Goal: Transaction & Acquisition: Purchase product/service

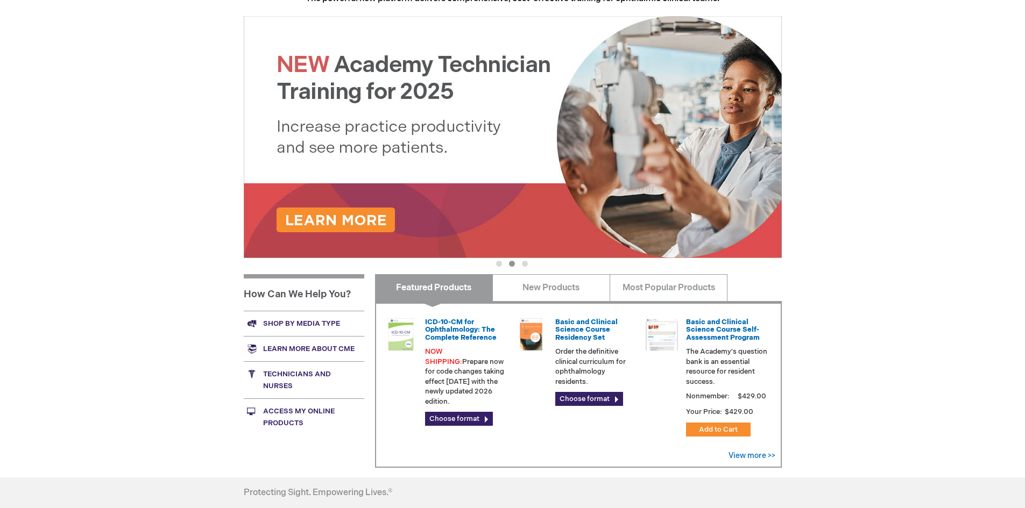
scroll to position [161, 0]
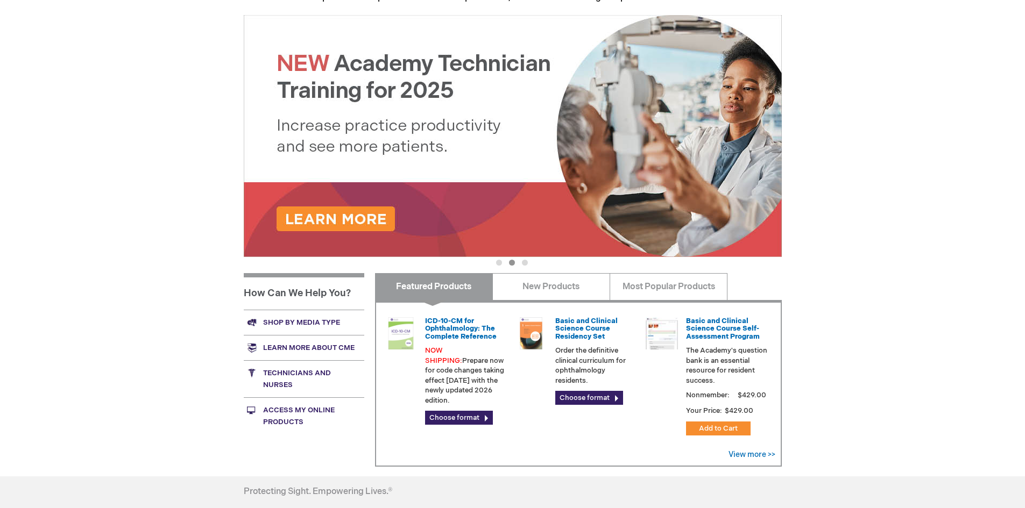
click at [324, 344] on link "Learn more about CME" at bounding box center [304, 347] width 121 height 25
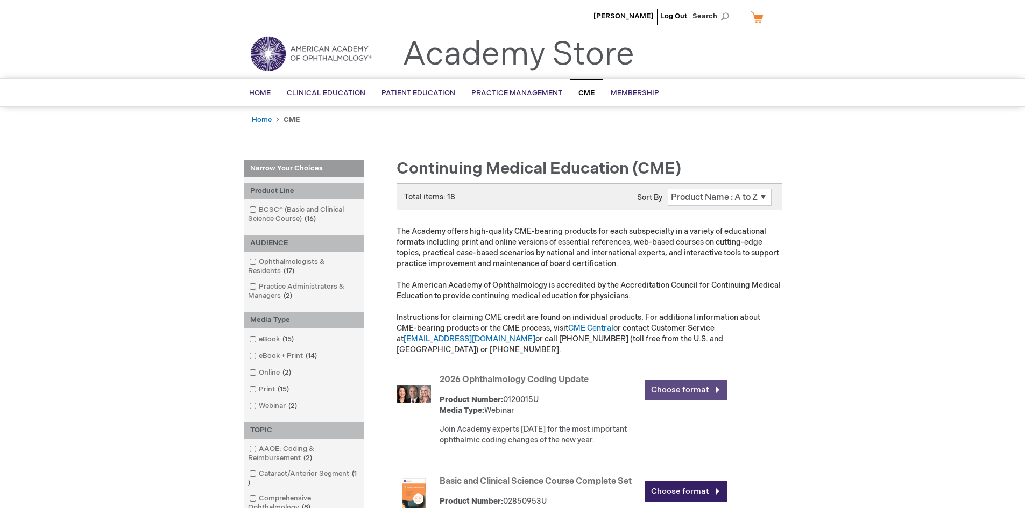
click at [668, 385] on link "Choose format" at bounding box center [685, 390] width 83 height 21
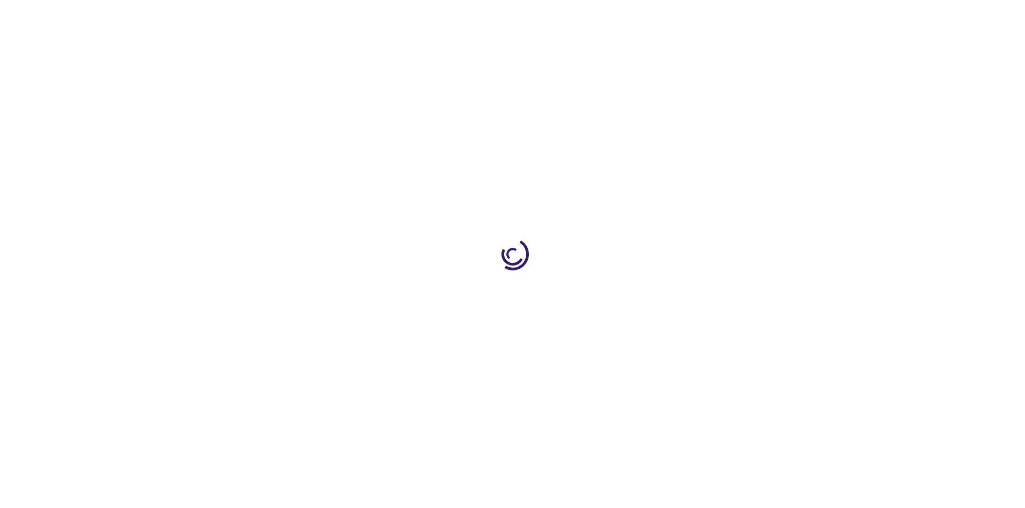
type input "0"
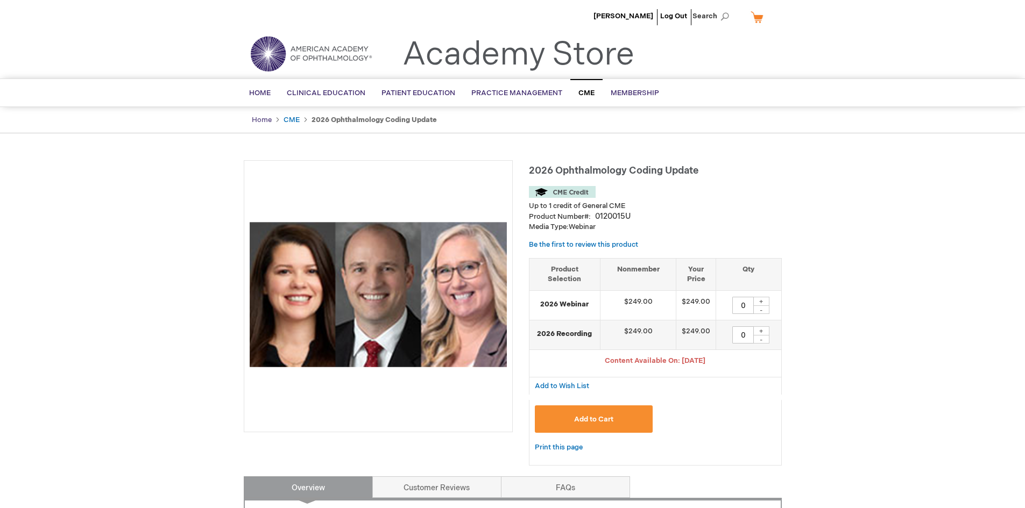
click at [254, 121] on link "Home" at bounding box center [262, 120] width 20 height 9
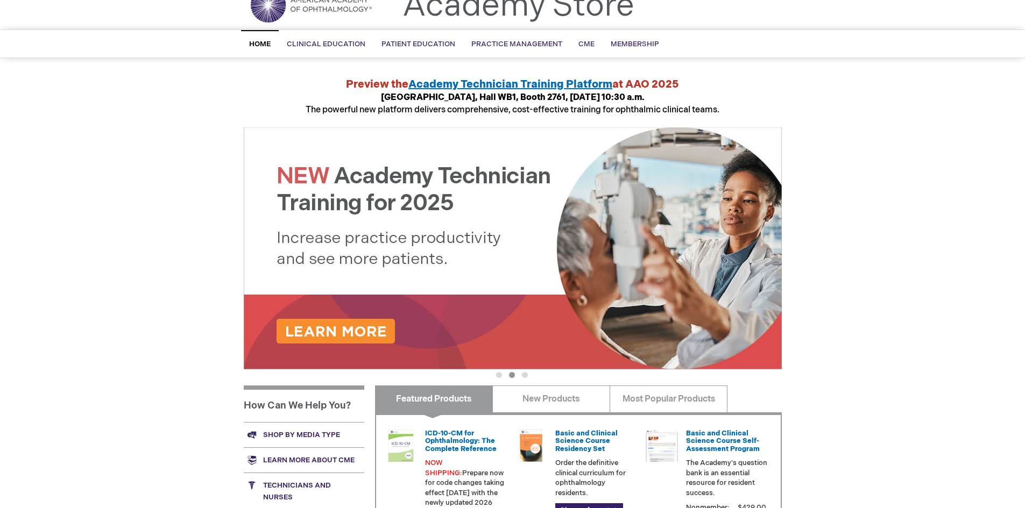
scroll to position [31, 0]
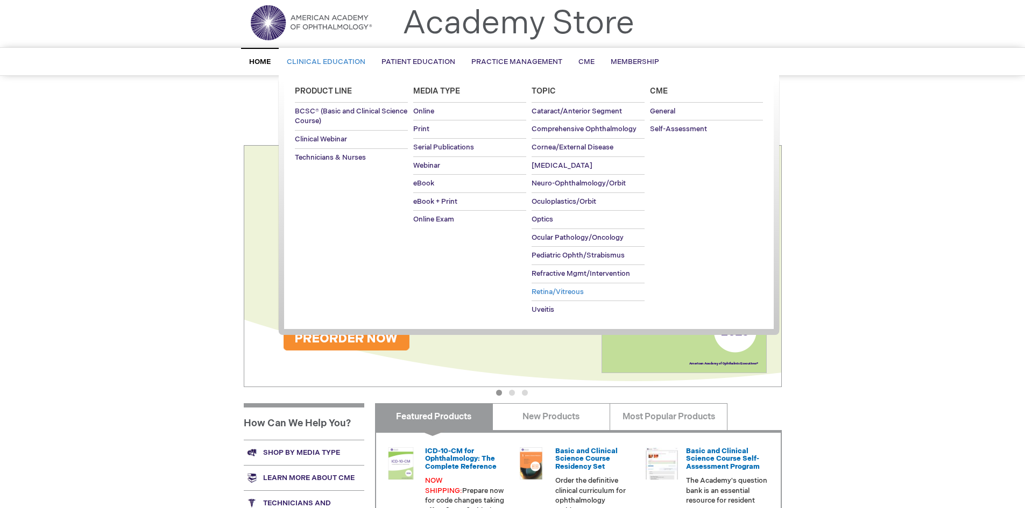
click at [552, 295] on span "Retina/Vitreous" at bounding box center [558, 292] width 52 height 9
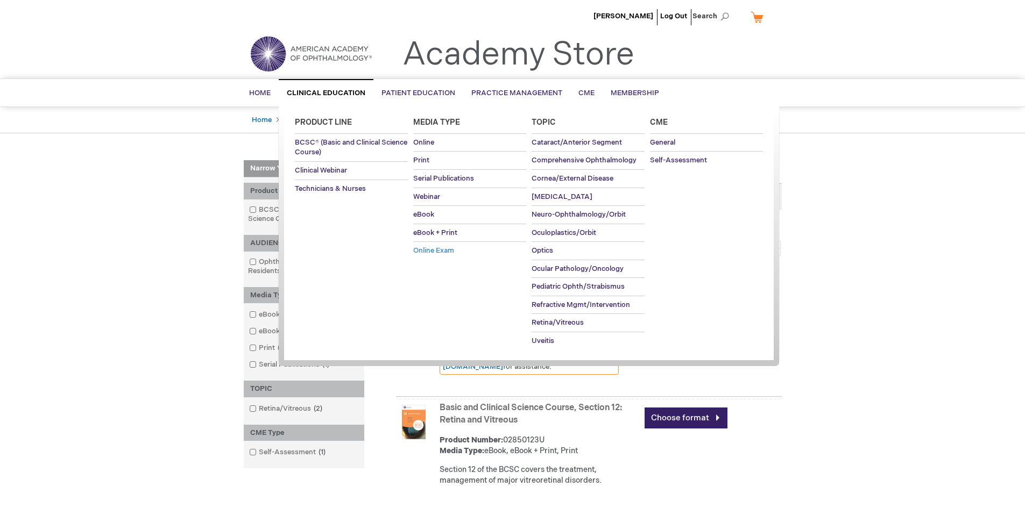
click at [414, 252] on span "Online Exam" at bounding box center [433, 250] width 41 height 9
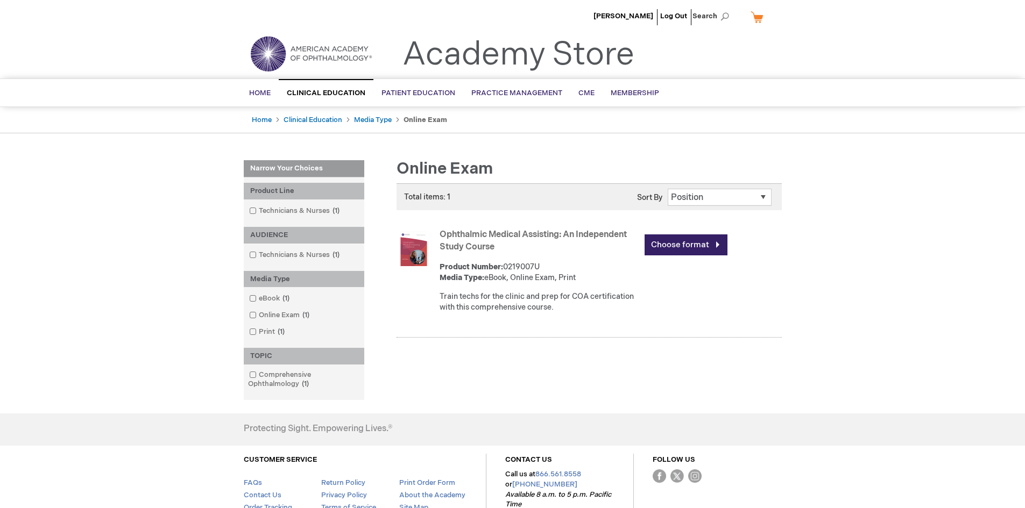
click at [301, 51] on img at bounding box center [310, 53] width 129 height 39
click at [759, 16] on link "My Cart" at bounding box center [761, 17] width 26 height 19
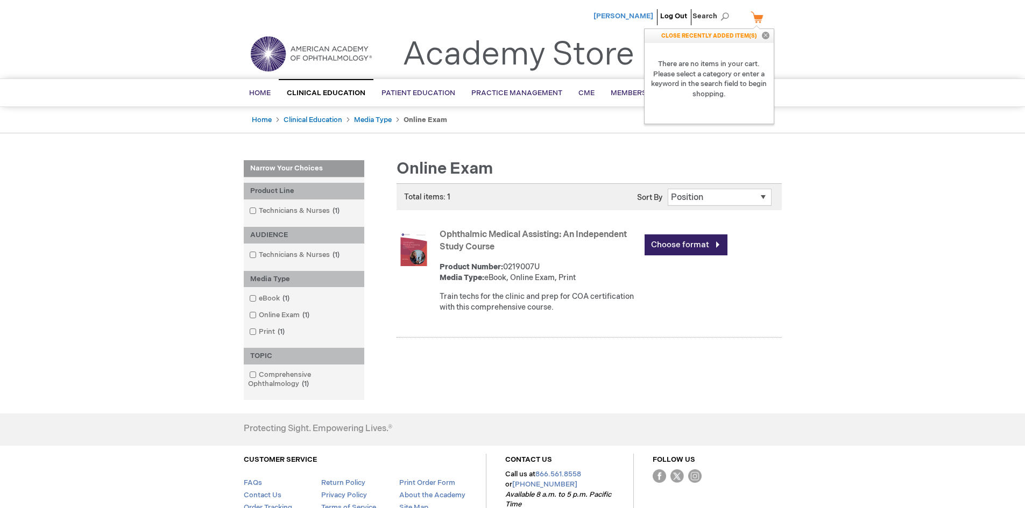
click at [636, 14] on span "[PERSON_NAME]" at bounding box center [623, 16] width 60 height 9
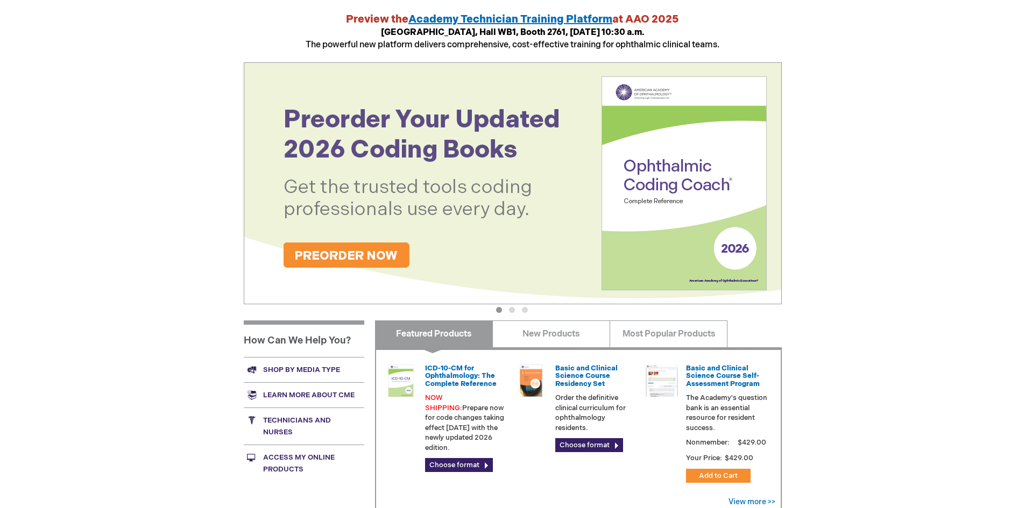
scroll to position [161, 0]
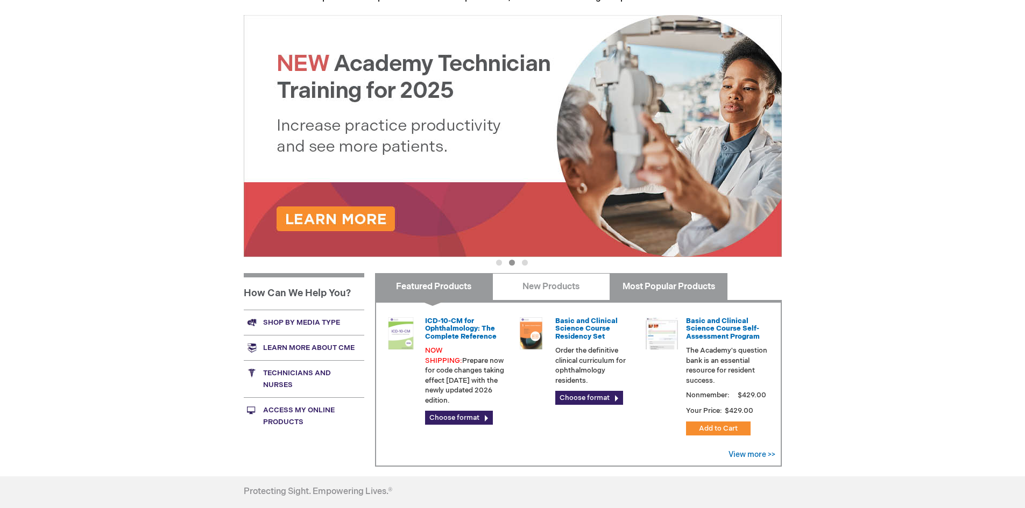
click at [661, 291] on link "Most Popular Products" at bounding box center [669, 286] width 118 height 27
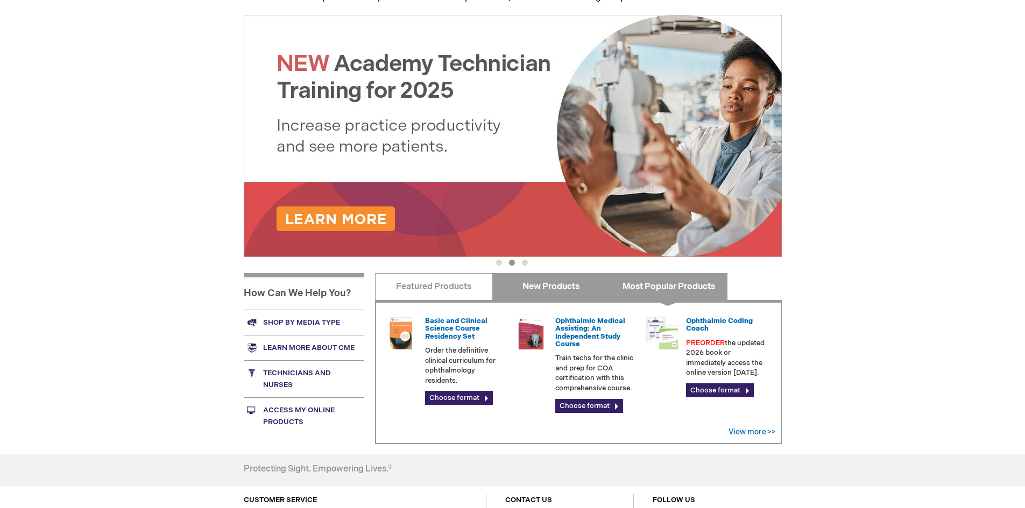
click at [577, 287] on link "New Products" at bounding box center [551, 286] width 118 height 27
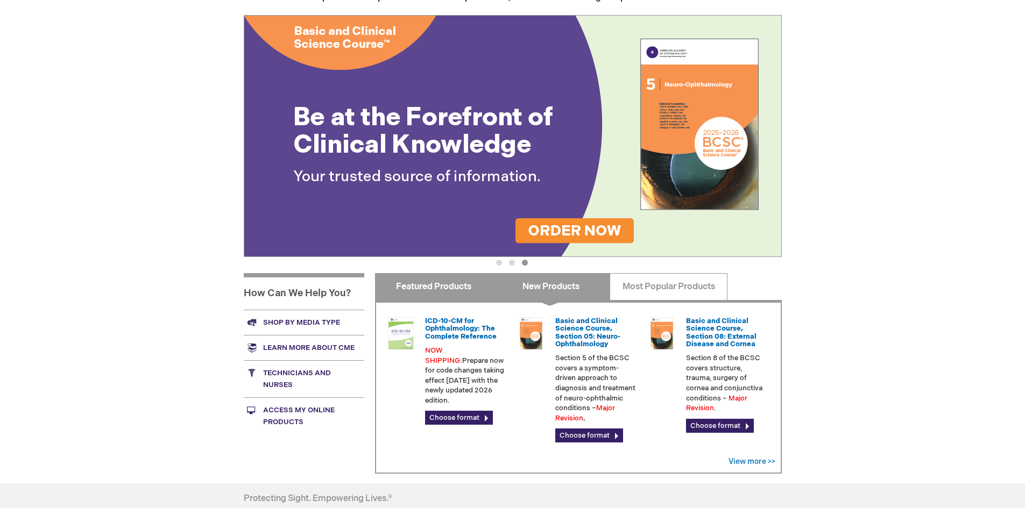
click at [403, 289] on link "Featured Products" at bounding box center [434, 286] width 118 height 27
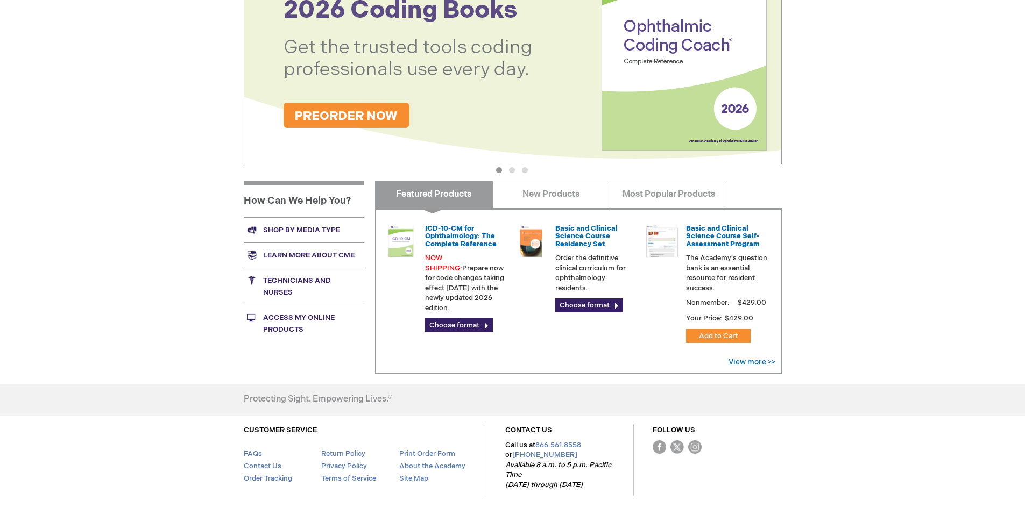
scroll to position [139, 0]
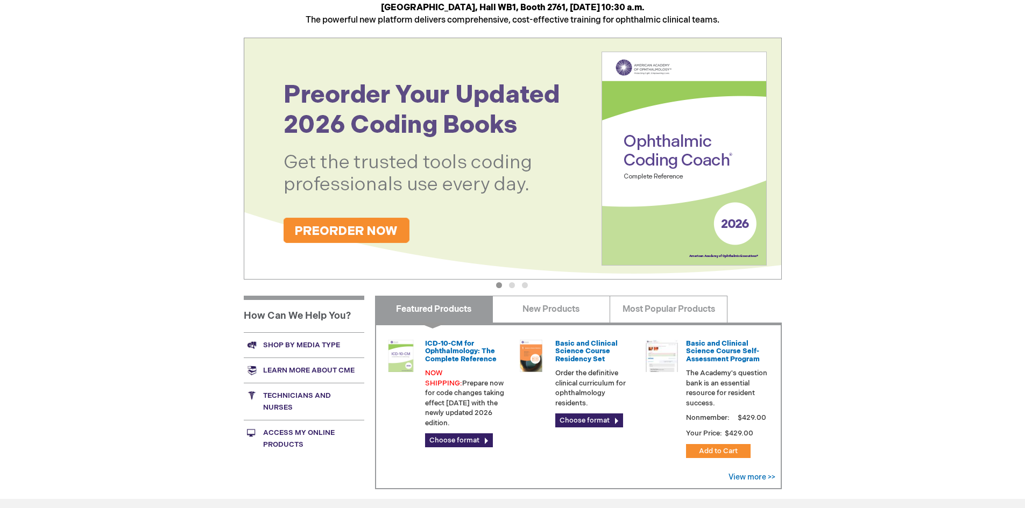
click at [305, 404] on link "Technicians and nurses" at bounding box center [304, 401] width 121 height 37
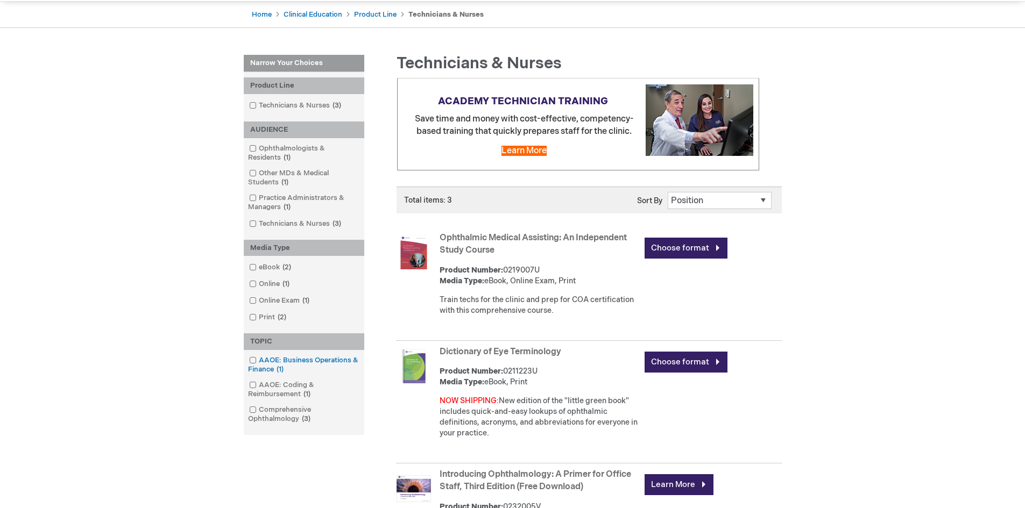
scroll to position [108, 0]
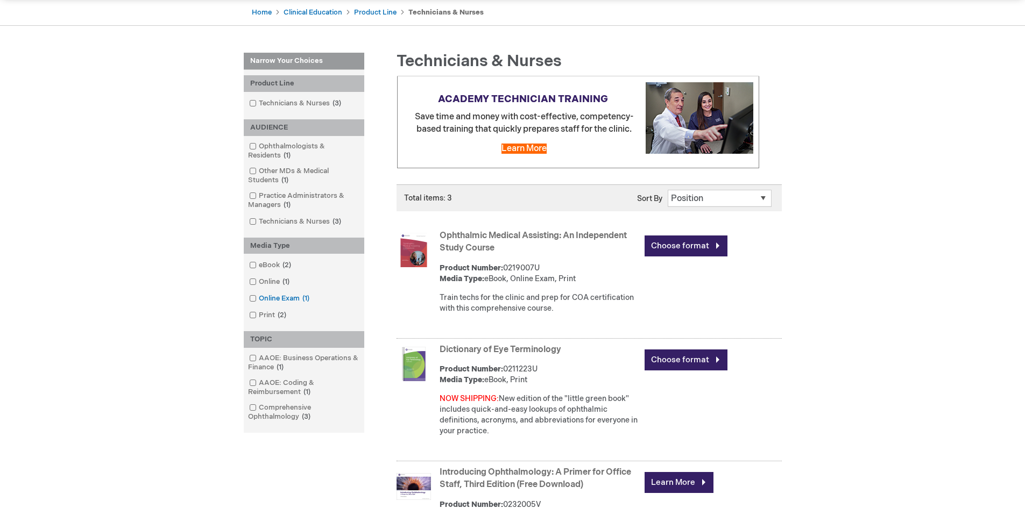
click at [259, 299] on span at bounding box center [259, 298] width 0 height 9
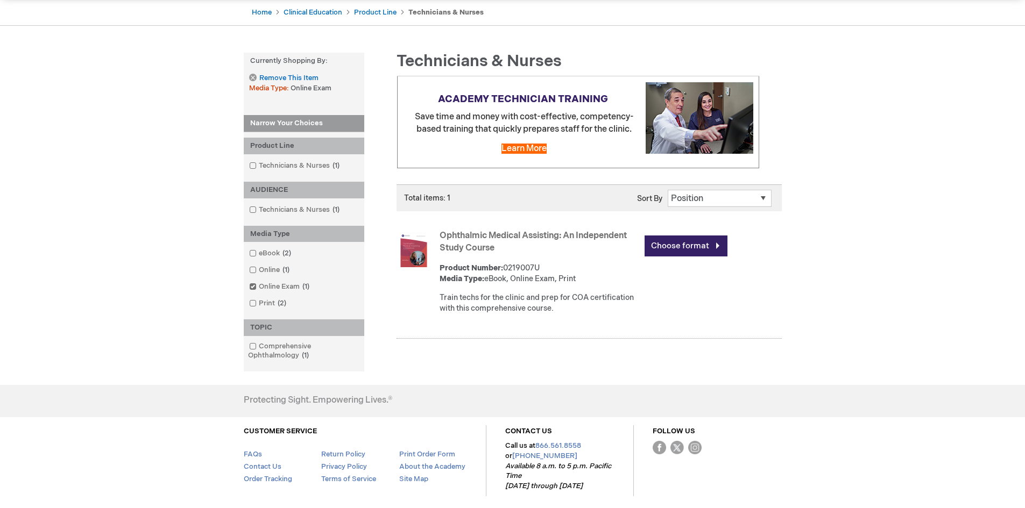
click at [253, 299] on link "Print 2 items" at bounding box center [268, 304] width 44 height 10
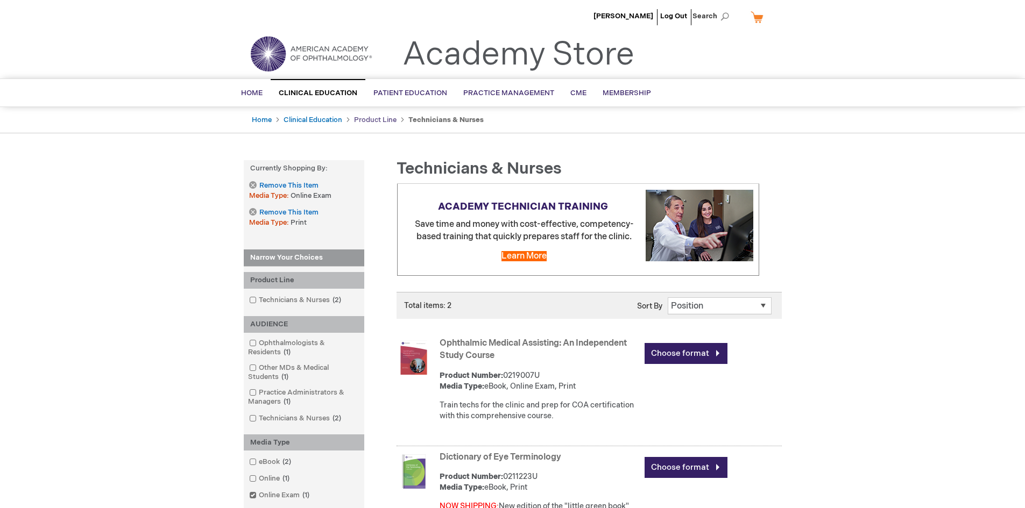
click at [377, 121] on link "Product Line" at bounding box center [375, 120] width 42 height 9
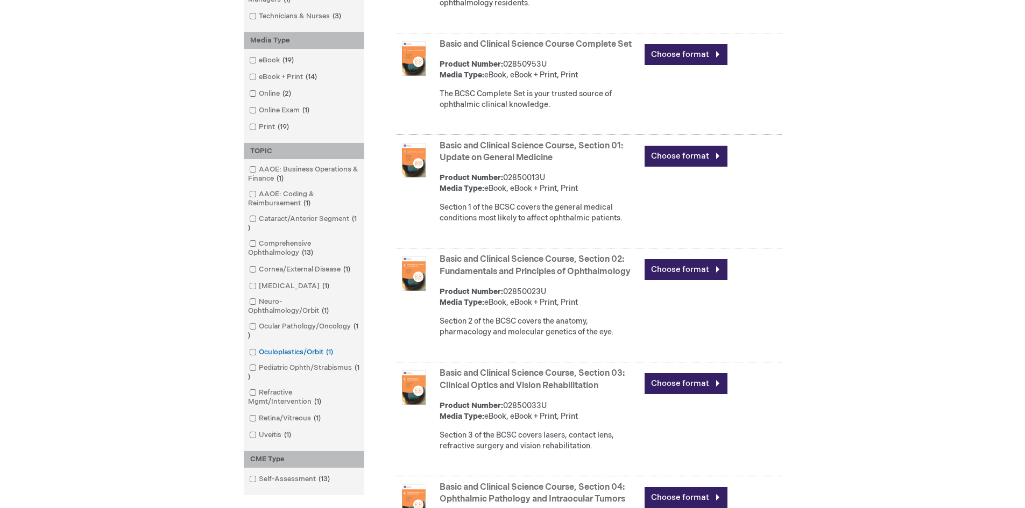
scroll to position [430, 0]
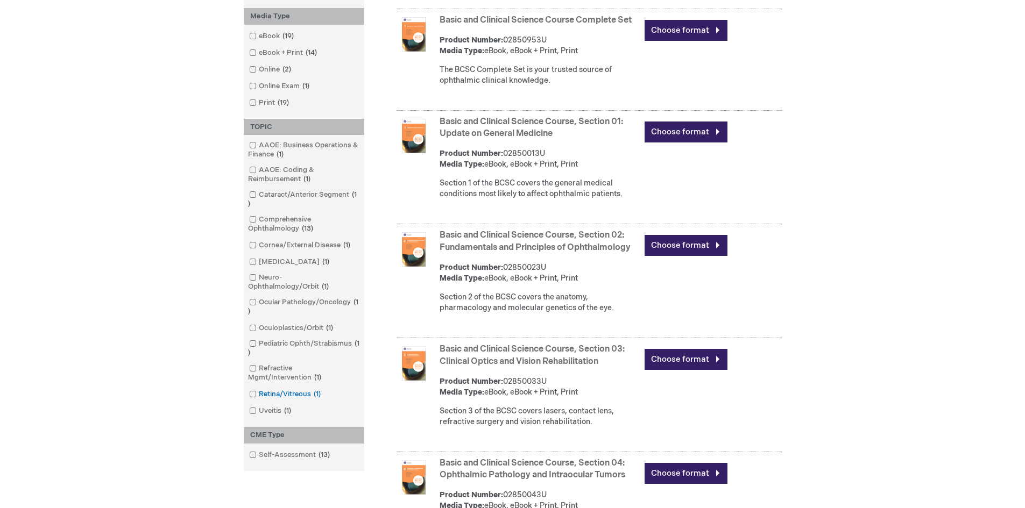
click at [259, 392] on span at bounding box center [259, 394] width 0 height 9
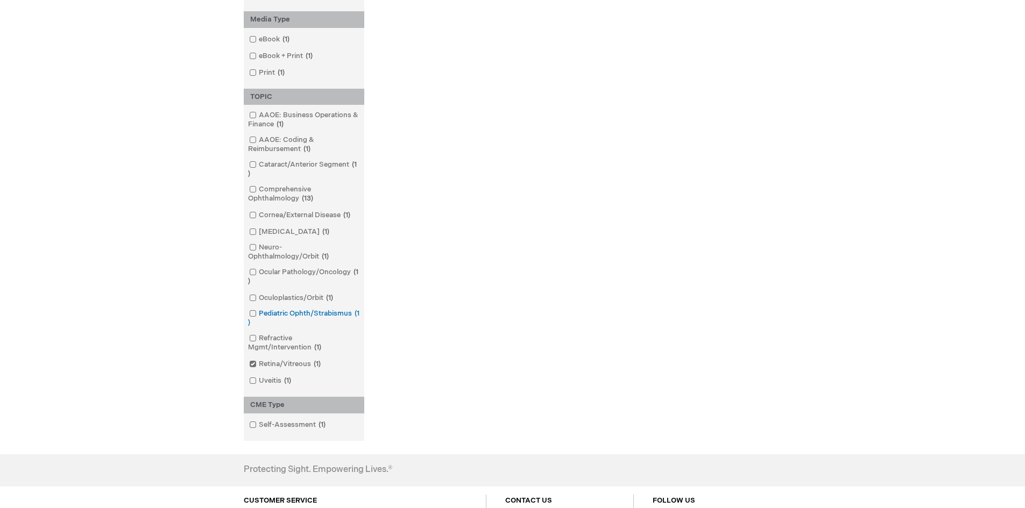
scroll to position [430, 0]
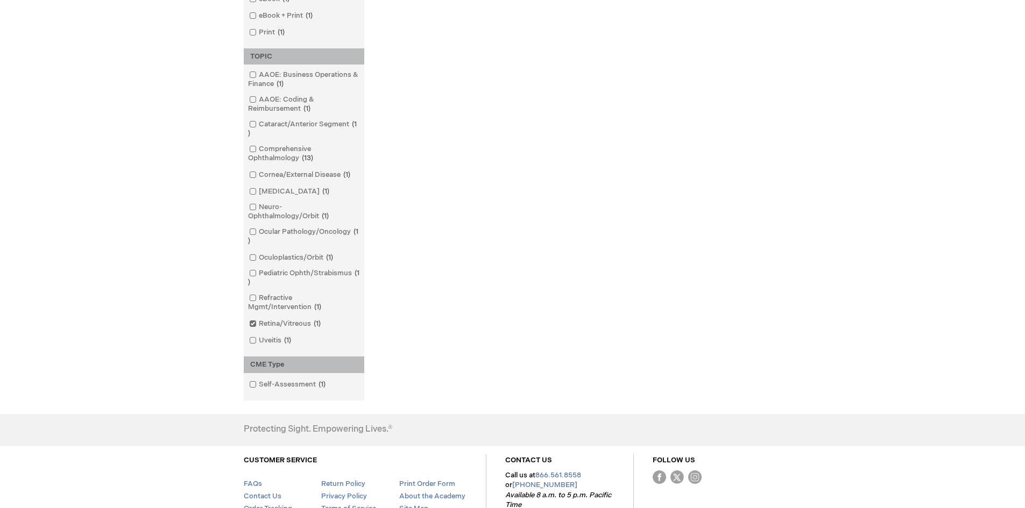
click at [259, 322] on span at bounding box center [259, 324] width 0 height 9
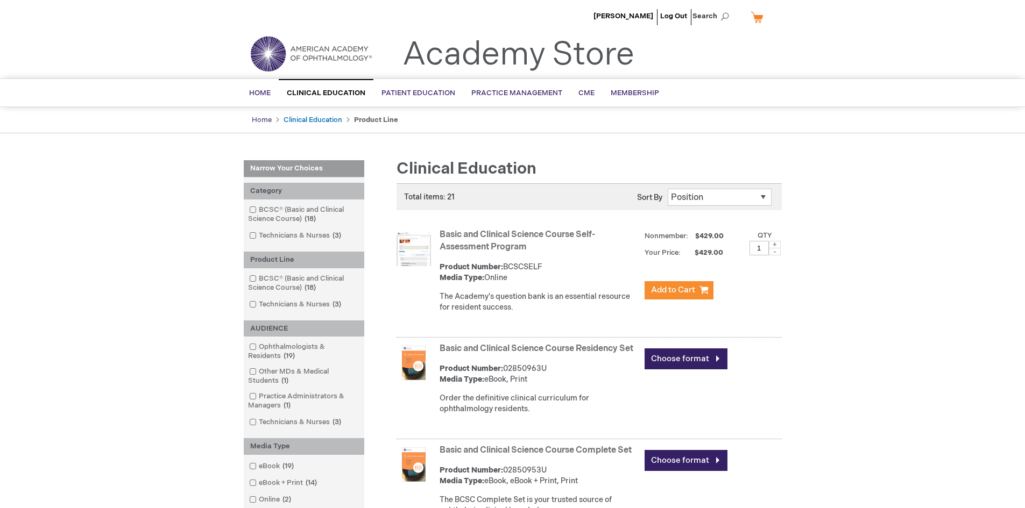
click at [258, 120] on link "Home" at bounding box center [262, 120] width 20 height 9
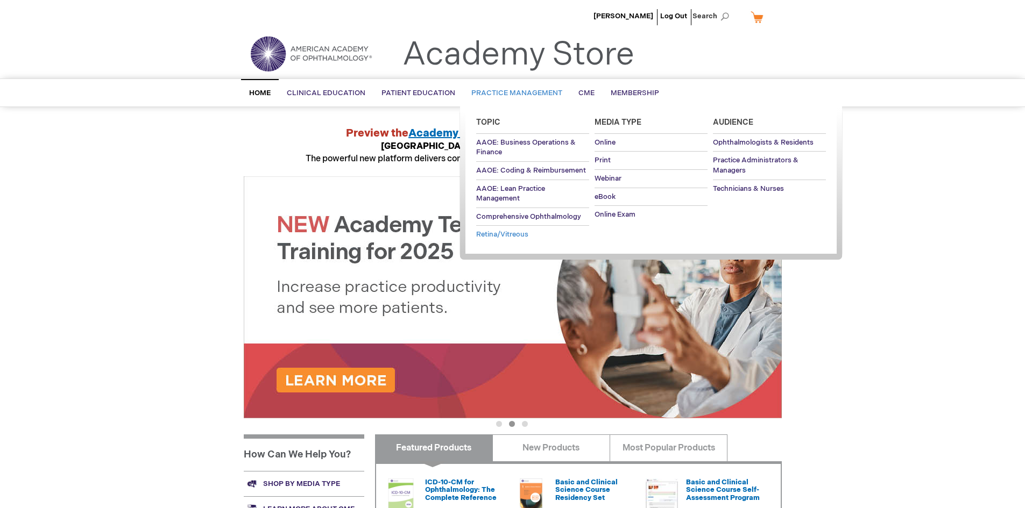
click at [493, 238] on span "Retina/Vitreous" at bounding box center [502, 234] width 52 height 9
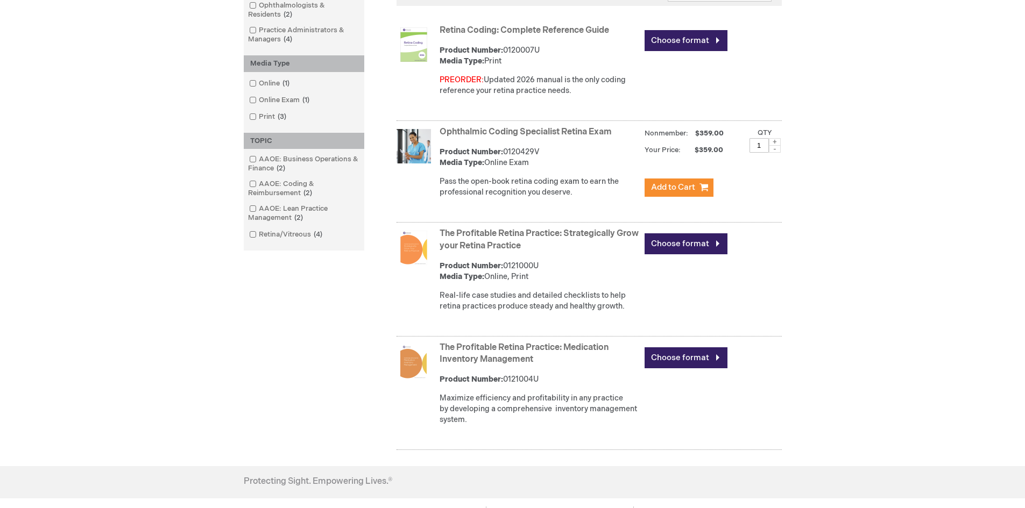
scroll to position [108, 0]
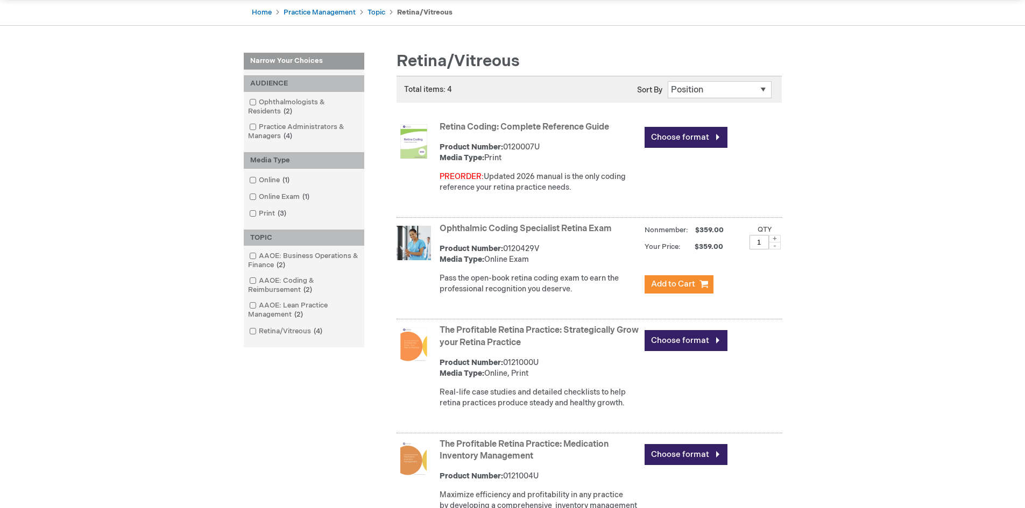
click at [452, 229] on link "Ophthalmic Coding Specialist Retina Exam" at bounding box center [526, 229] width 172 height 10
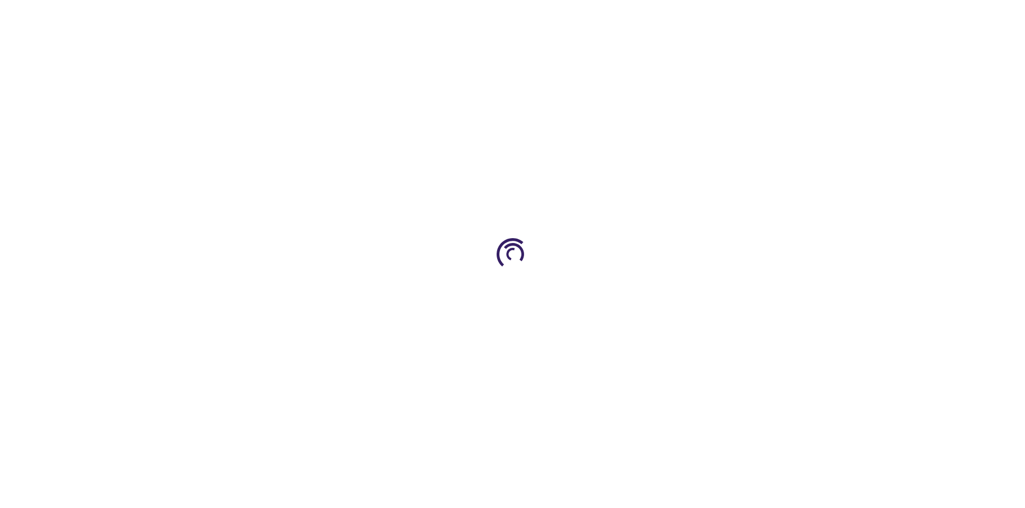
type input "1"
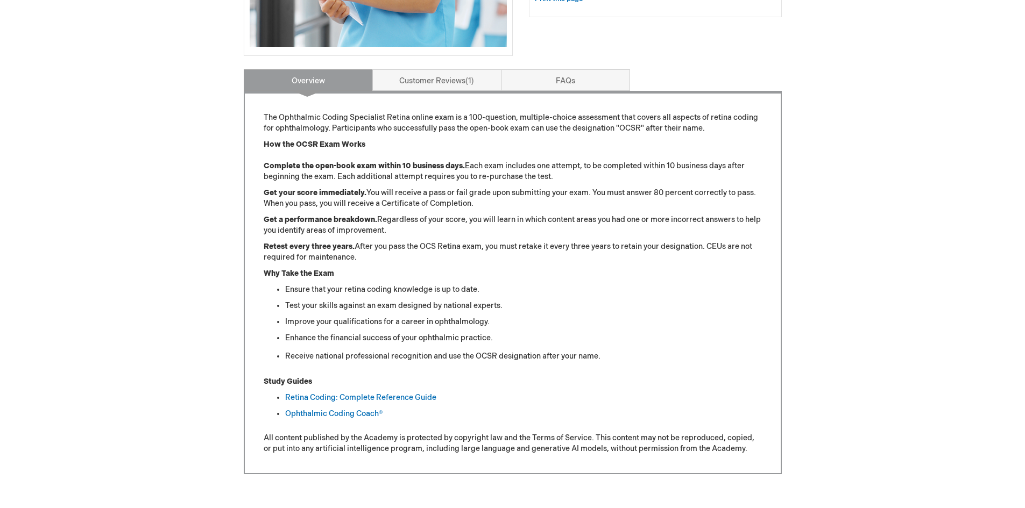
scroll to position [215, 0]
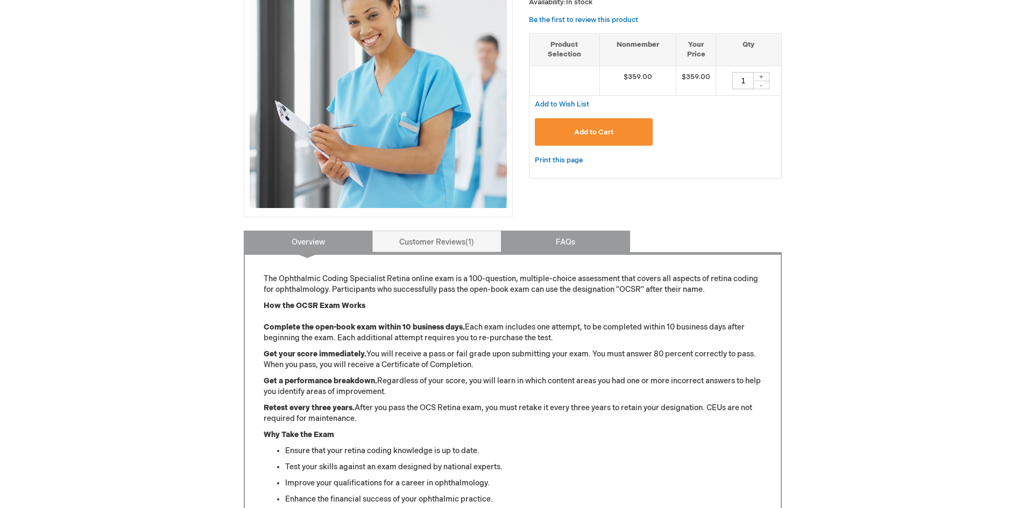
click at [551, 247] on link "FAQs" at bounding box center [565, 242] width 129 height 22
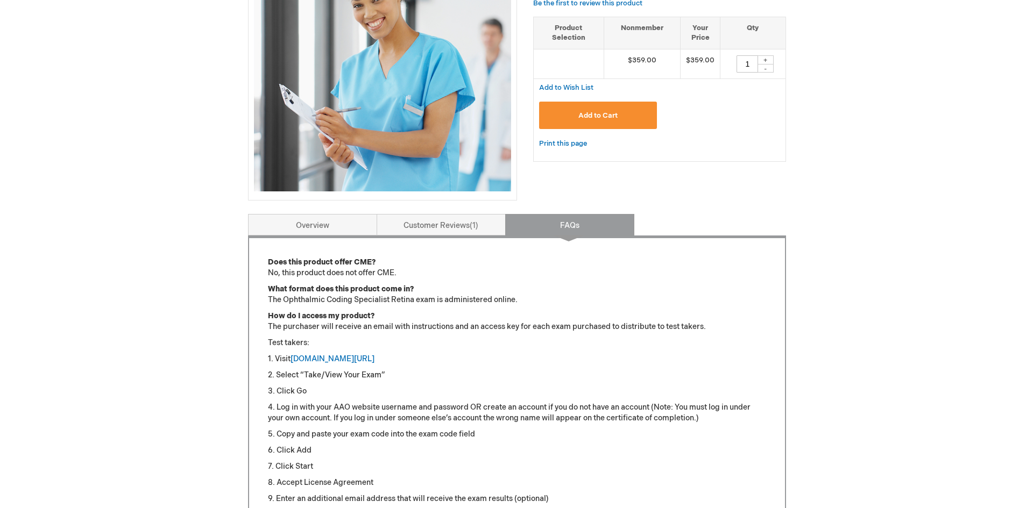
scroll to position [231, 0]
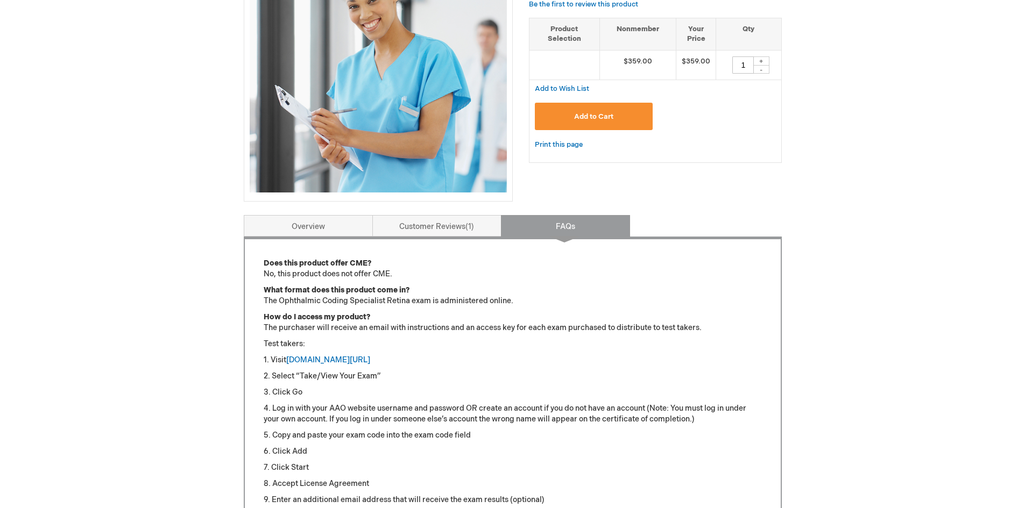
click at [590, 114] on span "Add to Cart" at bounding box center [593, 116] width 39 height 9
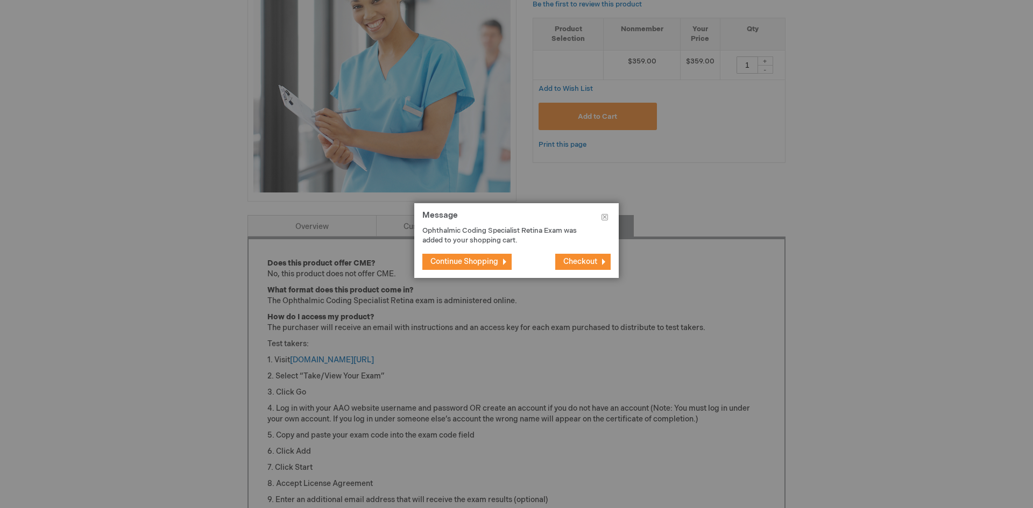
click at [592, 265] on span "Checkout" at bounding box center [580, 261] width 34 height 9
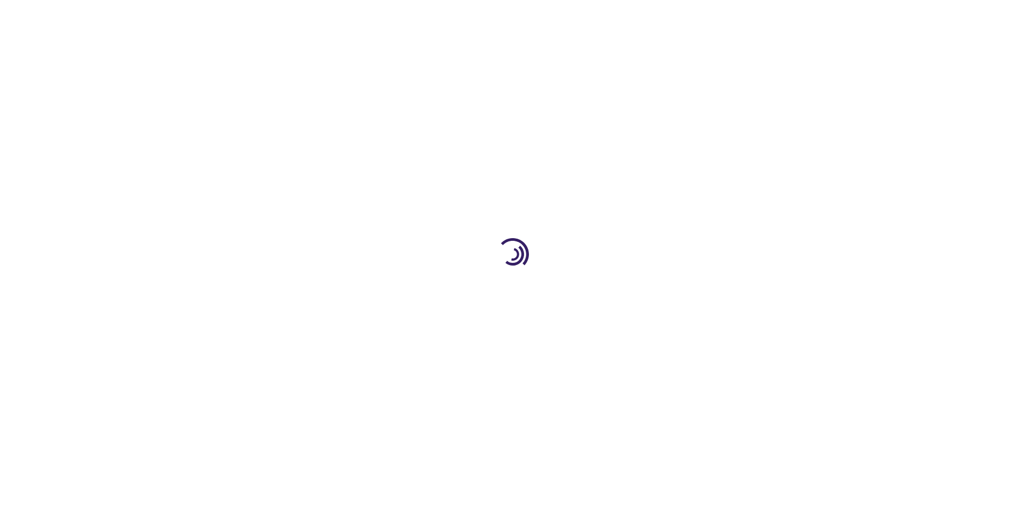
select select "US"
select select "32"
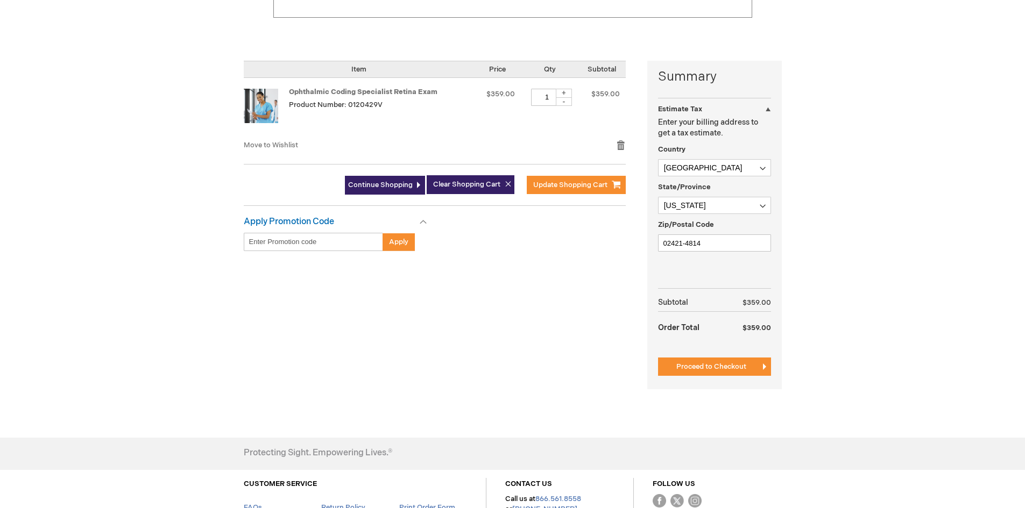
scroll to position [215, 0]
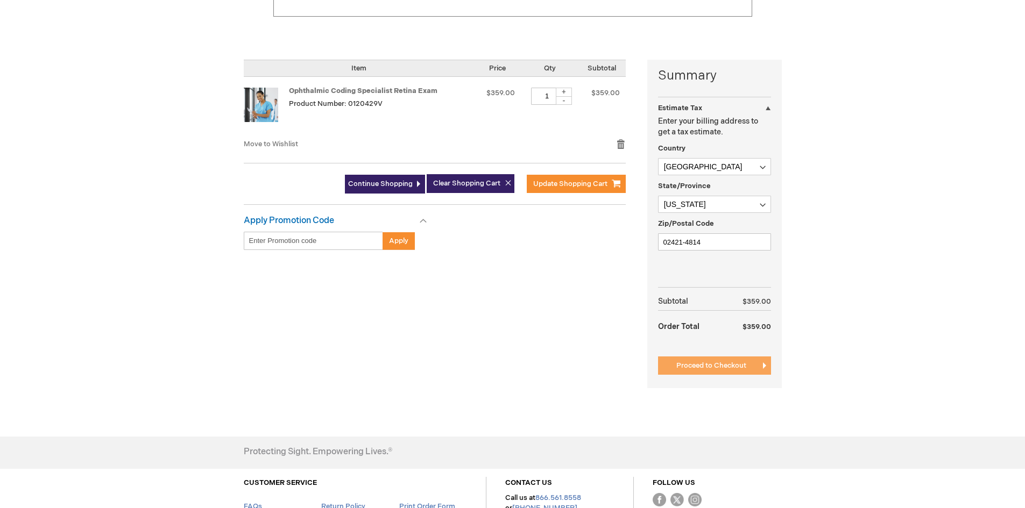
click at [696, 361] on button "Proceed to Checkout" at bounding box center [714, 366] width 113 height 18
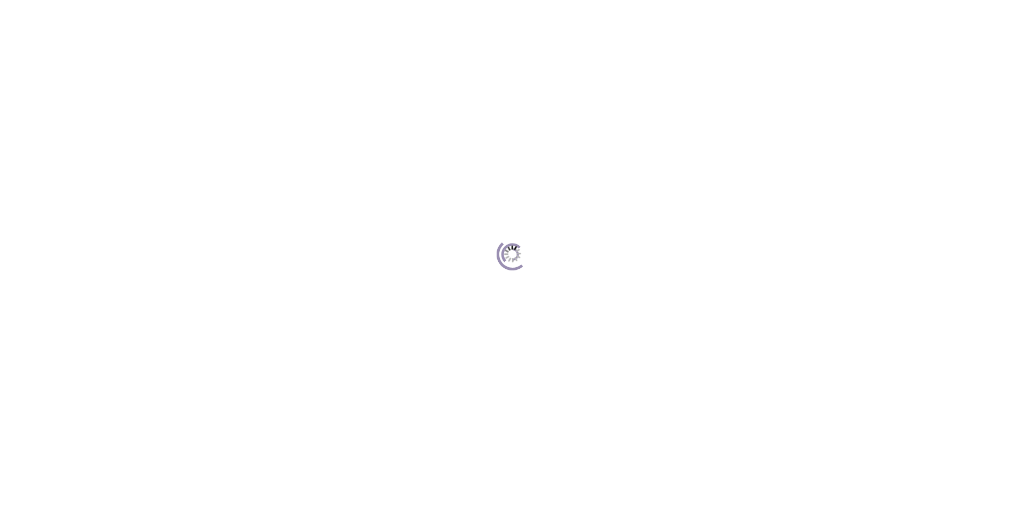
scroll to position [147, 0]
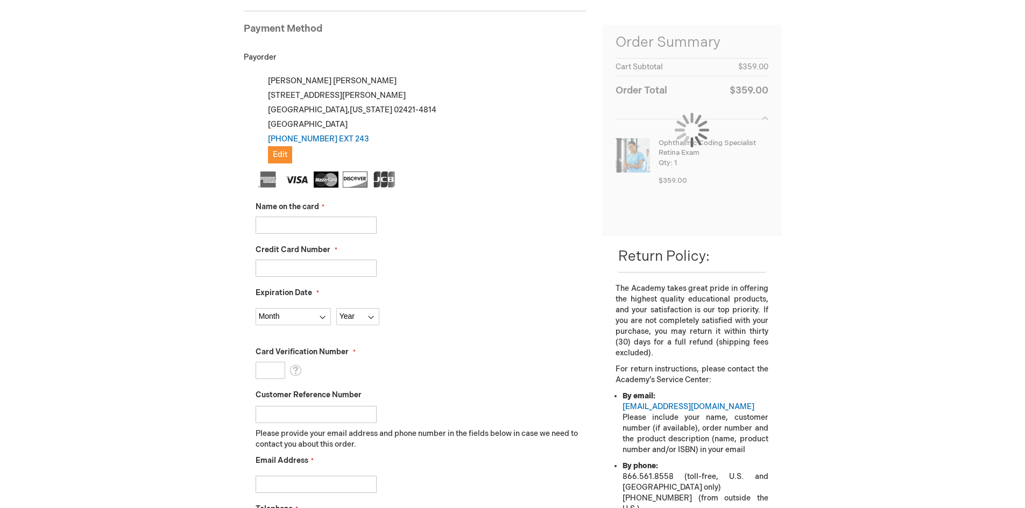
click at [338, 224] on input "Name on the card" at bounding box center [316, 225] width 121 height 17
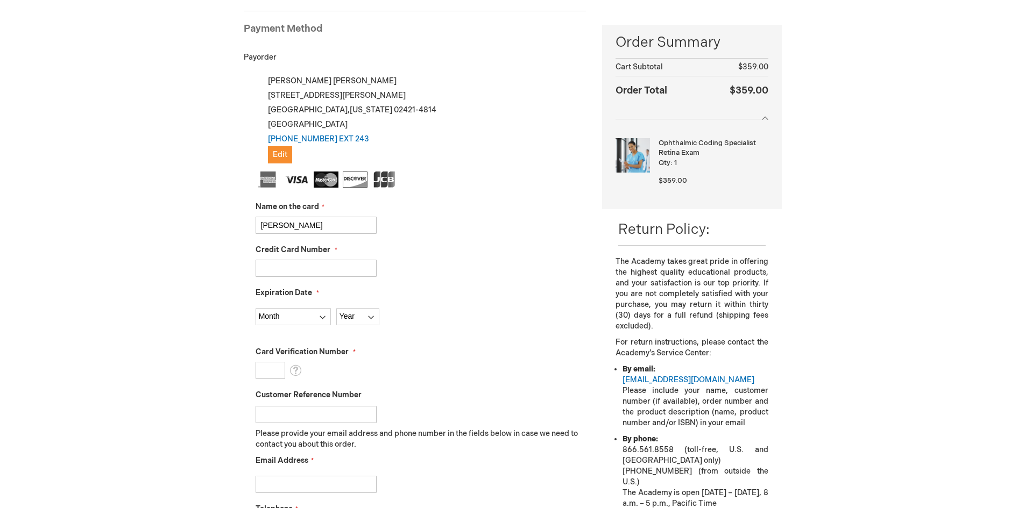
type input "Rosanna E Chiodo"
type input "4798510069272058"
click at [271, 315] on select "Month 01 - January 02 - February 03 - March 04 - April 05 - May 06 - June 07 - …" at bounding box center [293, 316] width 75 height 17
select select "6"
click at [256, 308] on select "Month 01 - January 02 - February 03 - March 04 - April 05 - May 06 - June 07 - …" at bounding box center [293, 316] width 75 height 17
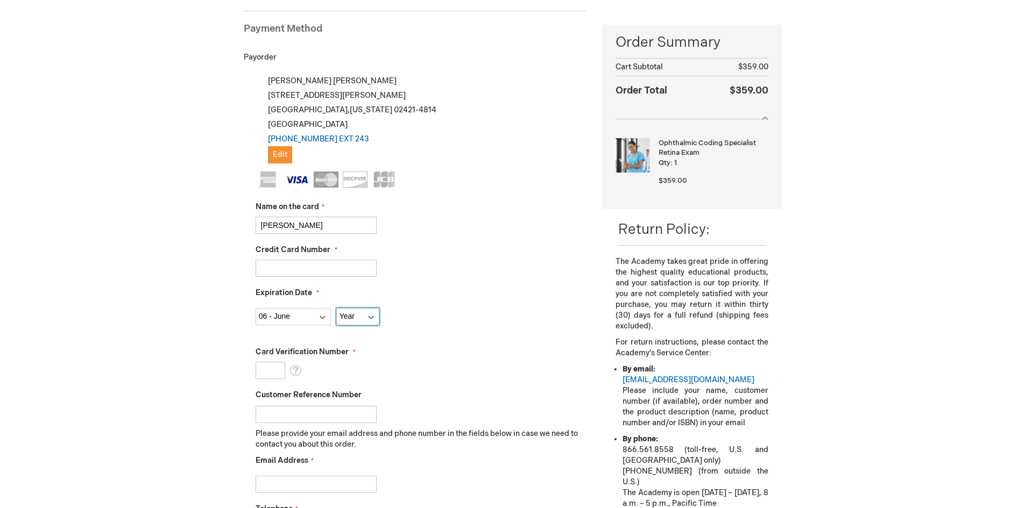
click at [353, 320] on select "Year 2025 2026 2027 2028 2029 2030 2031 2032 2033 2034 2035" at bounding box center [357, 316] width 43 height 17
select select "2026"
click at [336, 308] on select "Year 2025 2026 2027 2028 2029 2030 2031 2032 2033 2034 2035" at bounding box center [357, 316] width 43 height 17
click at [262, 376] on input "Card Verification Number" at bounding box center [271, 370] width 30 height 17
type input "208"
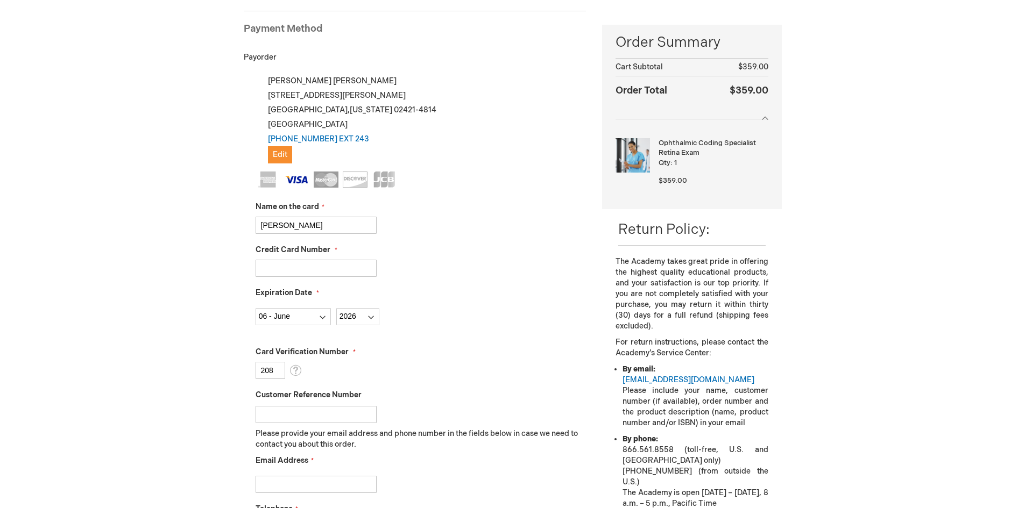
click at [275, 420] on input "Customer Reference Number" at bounding box center [316, 414] width 121 height 17
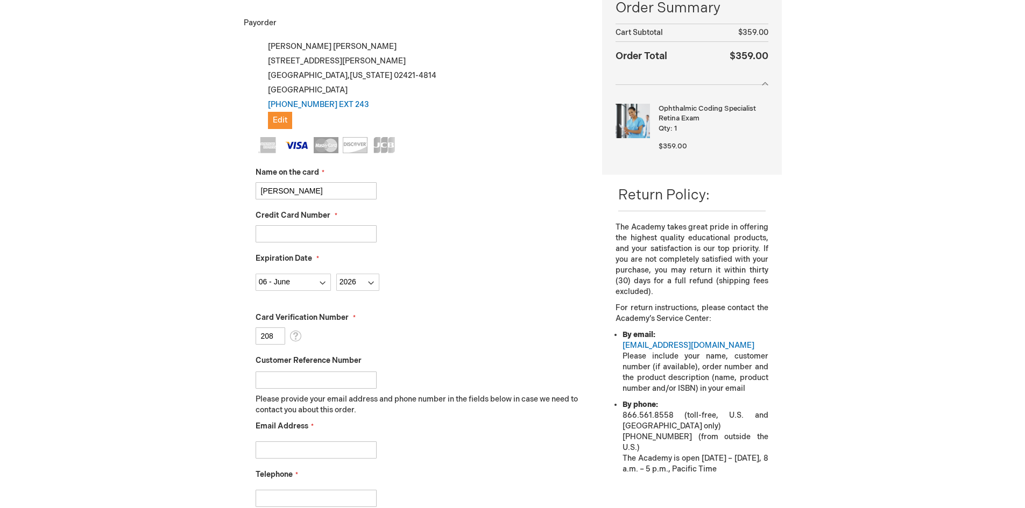
scroll to position [201, 0]
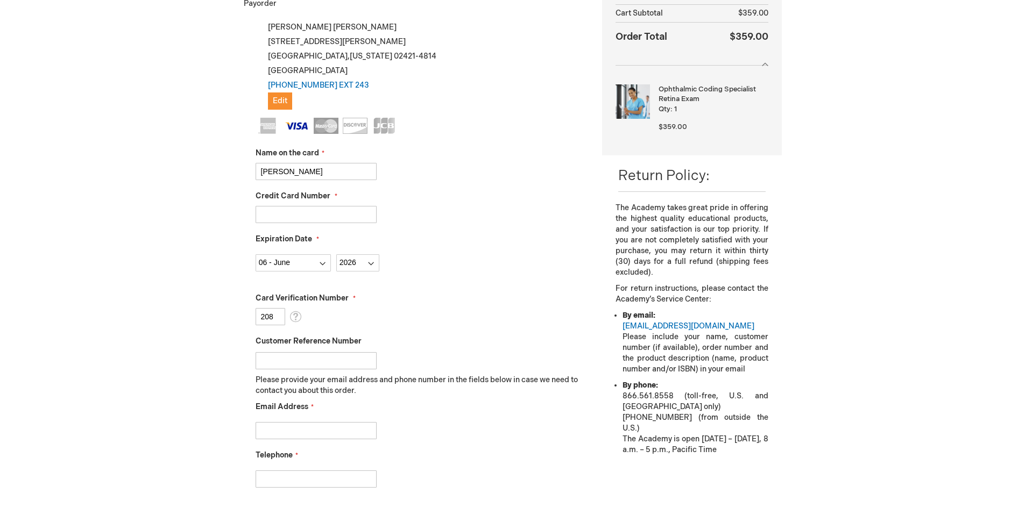
click at [290, 432] on input "Email Address" at bounding box center [316, 430] width 121 height 17
type input "mchabot@lexeye.com"
click at [124, 278] on div "Michelle Chabot Log Out Search My Cart 1 1 items CLOSE RECENTLY ADDED ITEM(S) C…" at bounding box center [512, 335] width 1025 height 1072
click at [317, 482] on input "781672" at bounding box center [316, 479] width 121 height 17
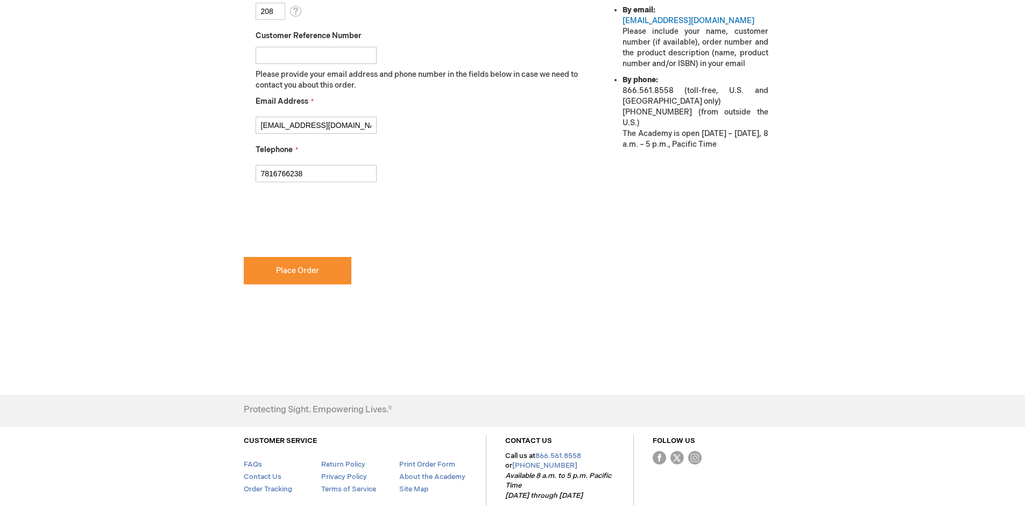
drag, startPoint x: 306, startPoint y: 168, endPoint x: 0, endPoint y: 192, distance: 306.5
click at [0, 192] on div "Michelle Chabot Log Out Search My Cart 1 1 items CLOSE RECENTLY ADDED ITEM(S) C…" at bounding box center [512, 29] width 1025 height 1072
type input "781-676-6238"
checkbox input "true"
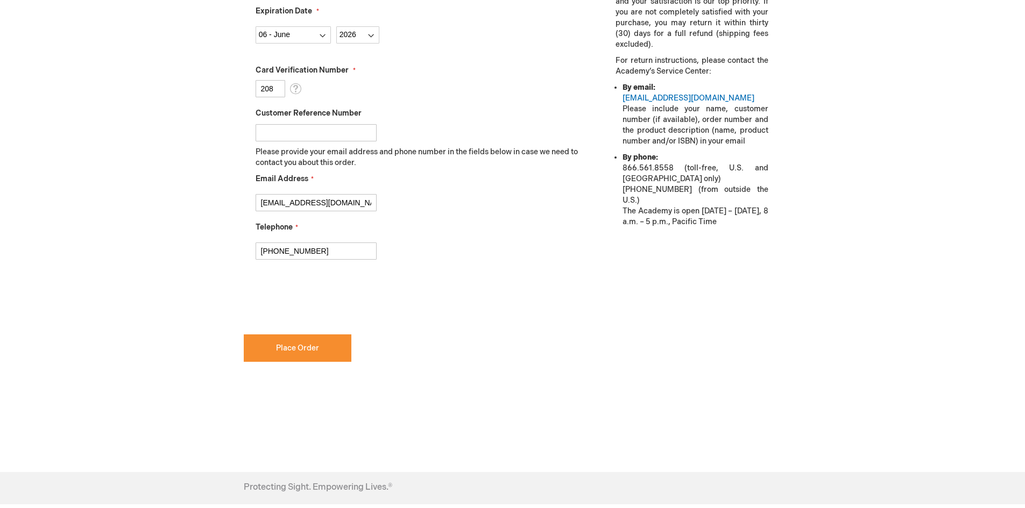
scroll to position [430, 0]
click at [285, 347] on span "Place Order" at bounding box center [297, 347] width 43 height 9
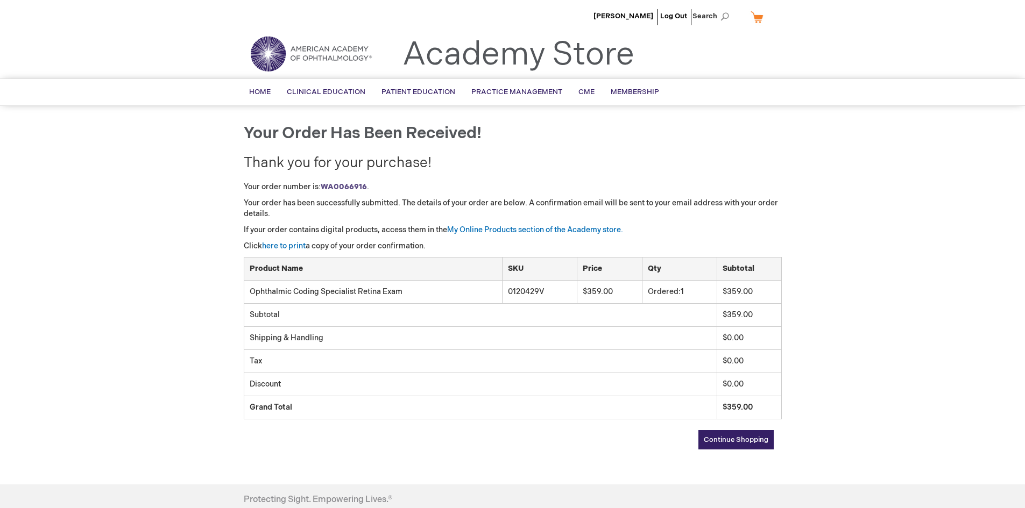
click at [717, 434] on link "Continue Shopping" at bounding box center [735, 439] width 75 height 19
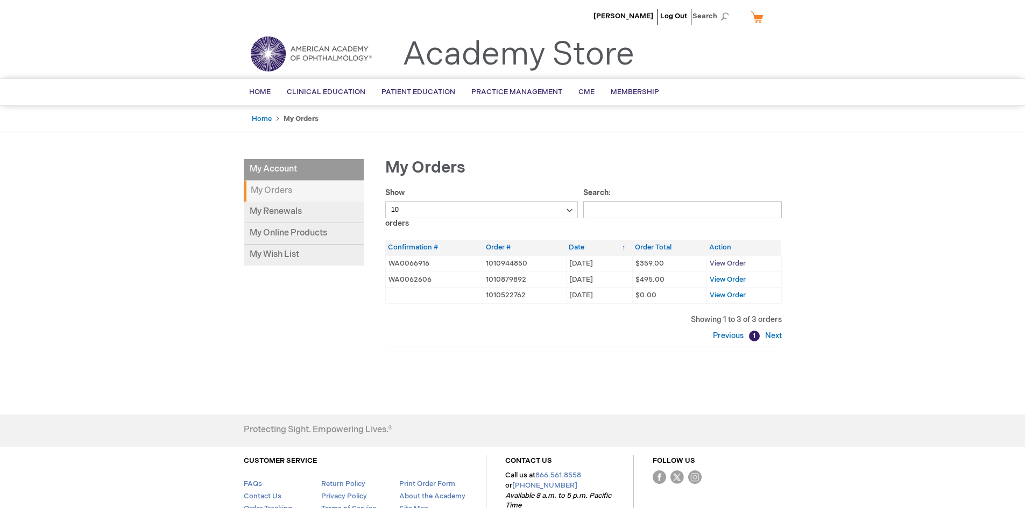
click at [740, 263] on span "View Order" at bounding box center [728, 263] width 36 height 9
